Goal: Find specific page/section: Locate item on page

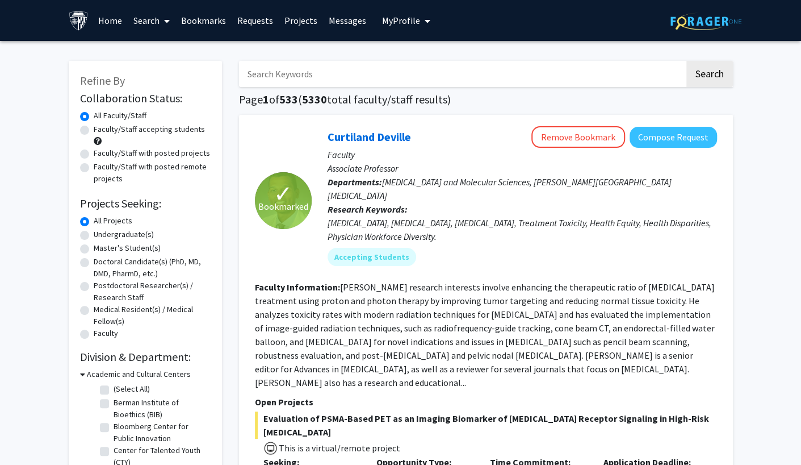
click at [210, 24] on link "Bookmarks" at bounding box center [203, 21] width 56 height 40
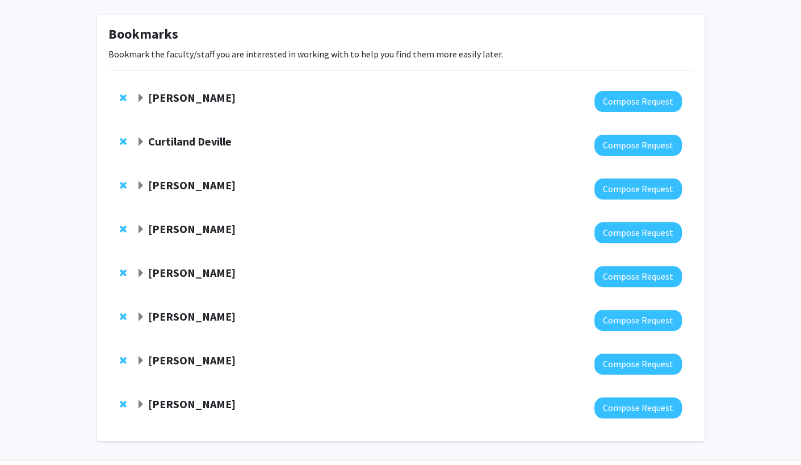
scroll to position [81, 0]
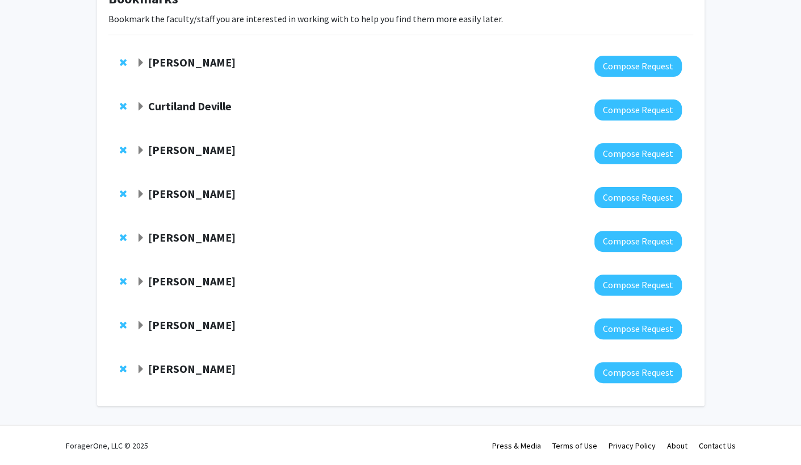
click at [185, 233] on strong "[PERSON_NAME]" at bounding box center [191, 237] width 87 height 14
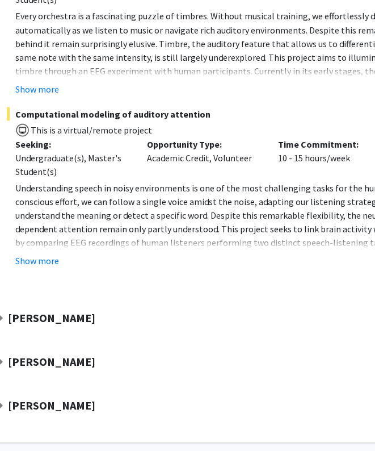
scroll to position [479, 81]
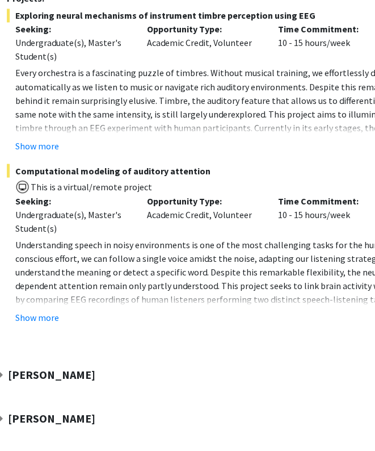
drag, startPoint x: 39, startPoint y: 301, endPoint x: 55, endPoint y: 297, distance: 16.4
click at [39, 310] on button "Show more" at bounding box center [37, 317] width 44 height 14
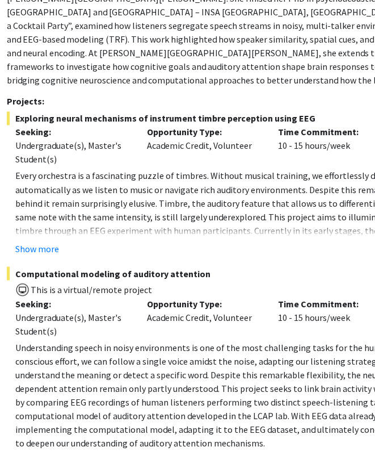
scroll to position [365, 81]
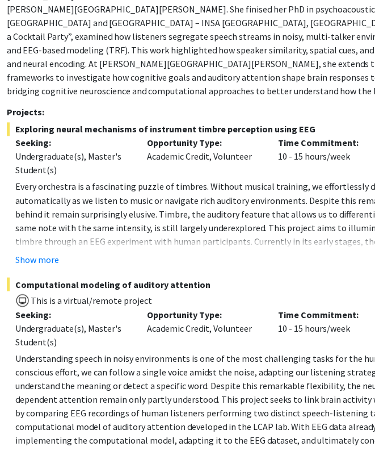
click at [51, 252] on button "Show more" at bounding box center [37, 259] width 44 height 14
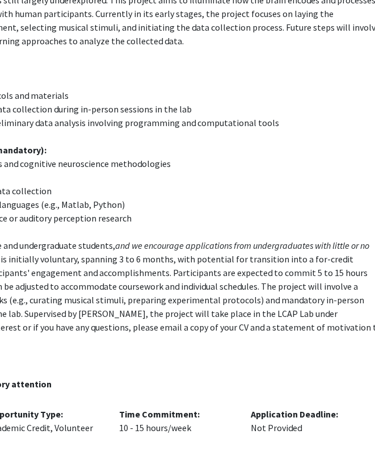
scroll to position [592, 306]
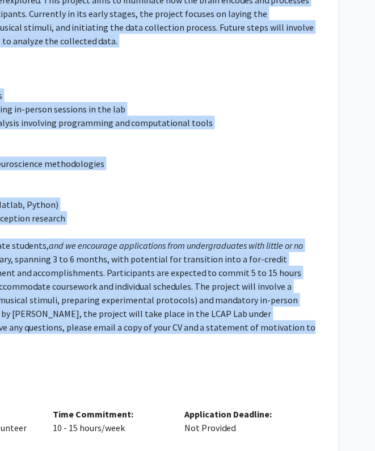
drag, startPoint x: 8, startPoint y: 90, endPoint x: 300, endPoint y: 316, distance: 369.3
click at [300, 316] on div "Department: Electrical and Computer Engineering [PERSON_NAME] is an assistant r…" at bounding box center [48, 326] width 534 height 1172
copy div "Loremipsum: Dolorsitam con Adipisci Elitseddoei Te. Inci ut la etdolorem aliqua…"
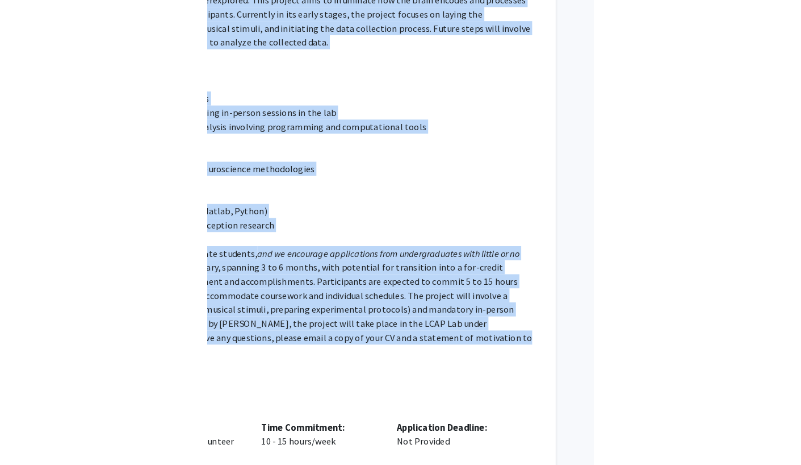
scroll to position [592, 0]
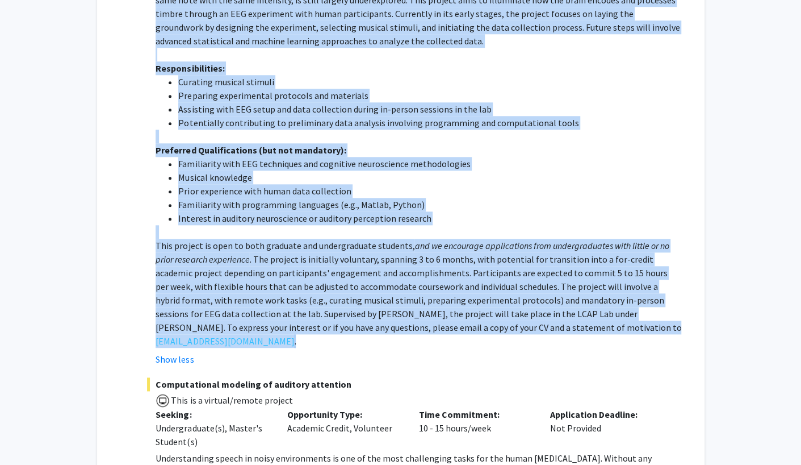
click at [653, 246] on p "This project is open to both graduate and undergraduate students, and we encour…" at bounding box center [419, 293] width 526 height 109
